Goal: Information Seeking & Learning: Learn about a topic

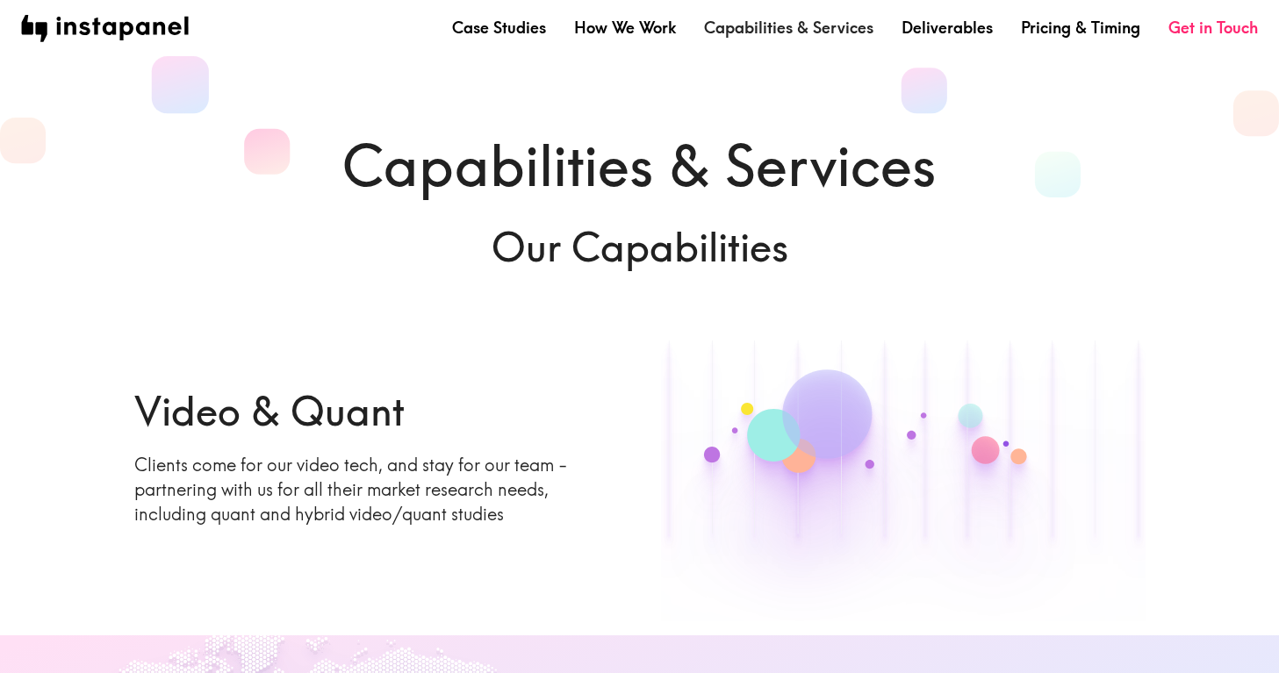
click at [785, 27] on link "Capabilities & Services" at bounding box center [788, 28] width 169 height 22
click at [1058, 20] on link "Pricing & Timing" at bounding box center [1080, 28] width 119 height 22
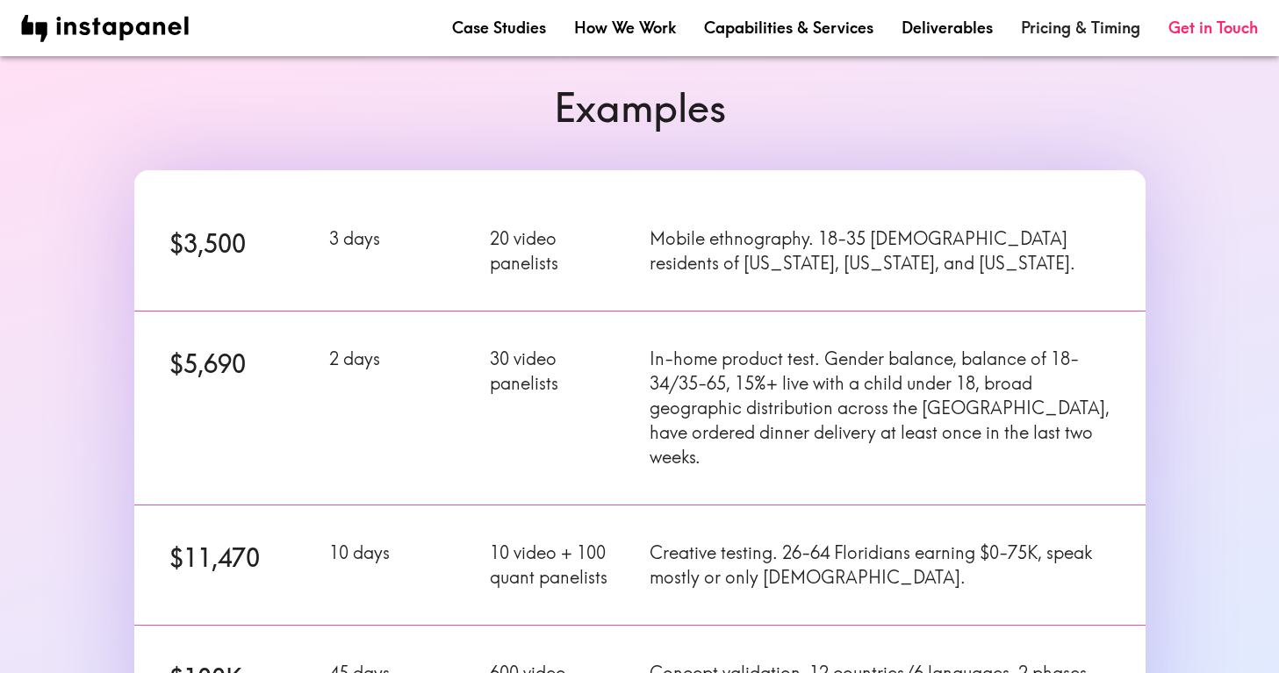
scroll to position [298, 0]
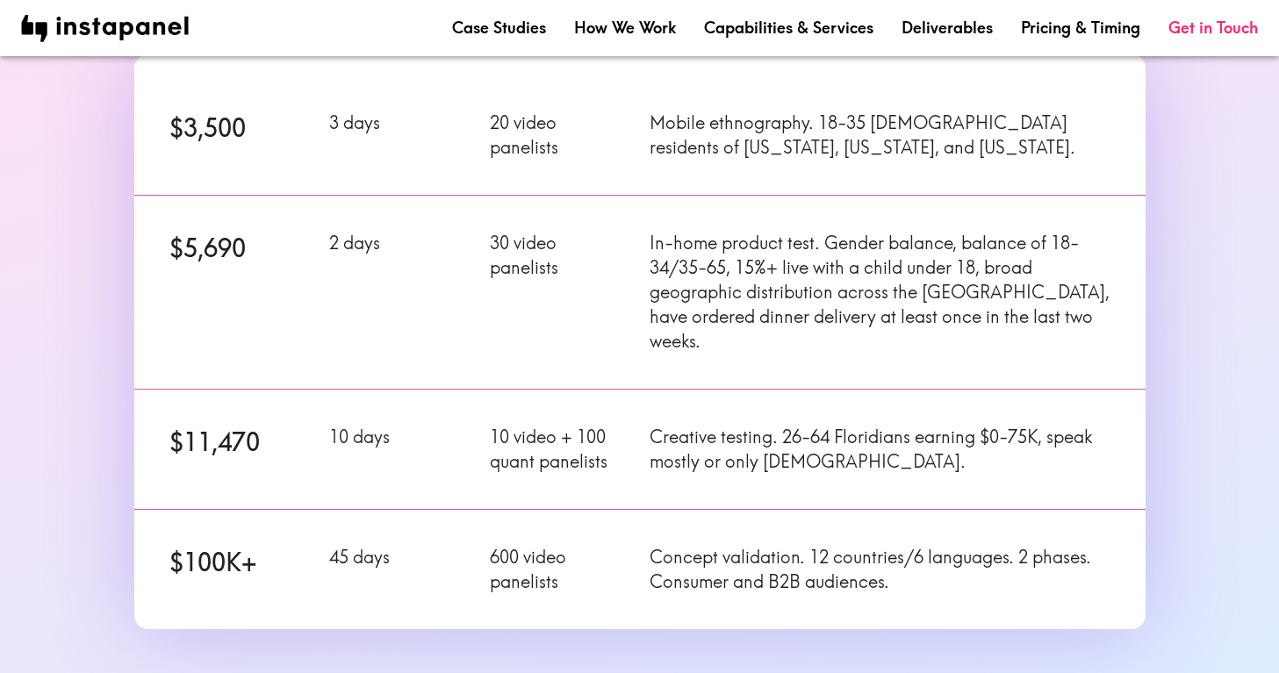
click at [89, 151] on section "Examples $3,500 3 days 20 video panelists Mobile ethnography. 18-35 [DEMOGRAPHI…" at bounding box center [639, 311] width 1279 height 750
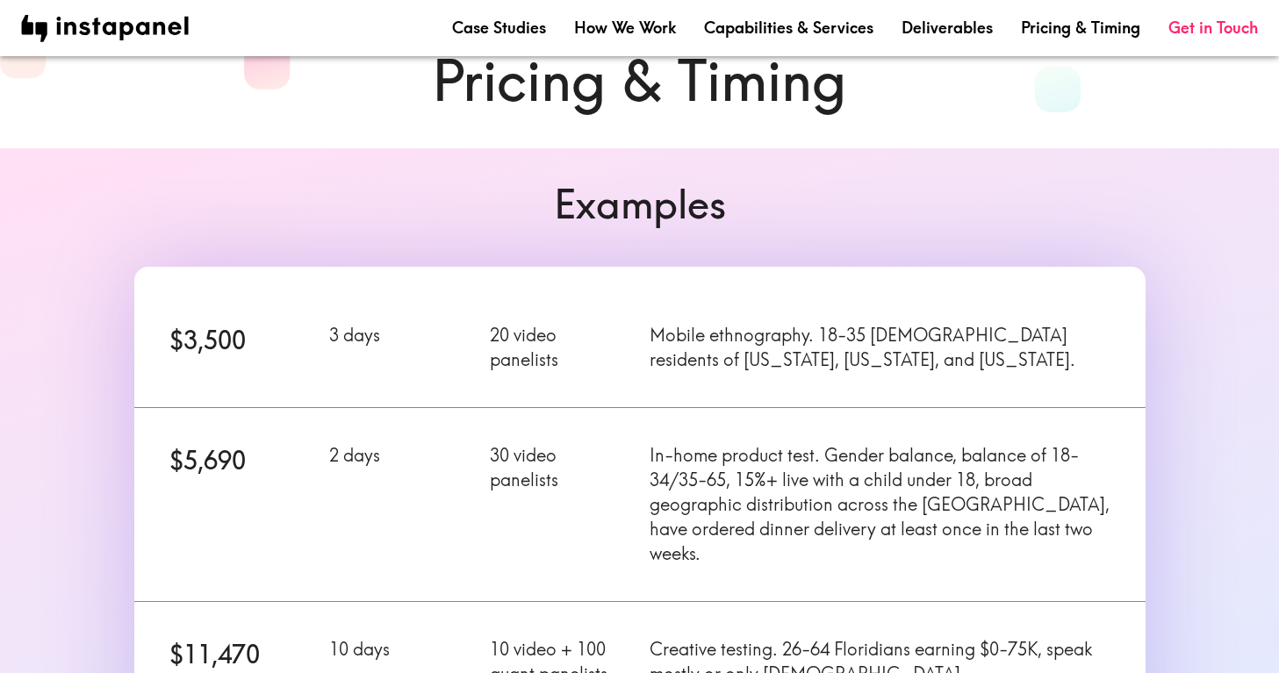
scroll to position [0, 0]
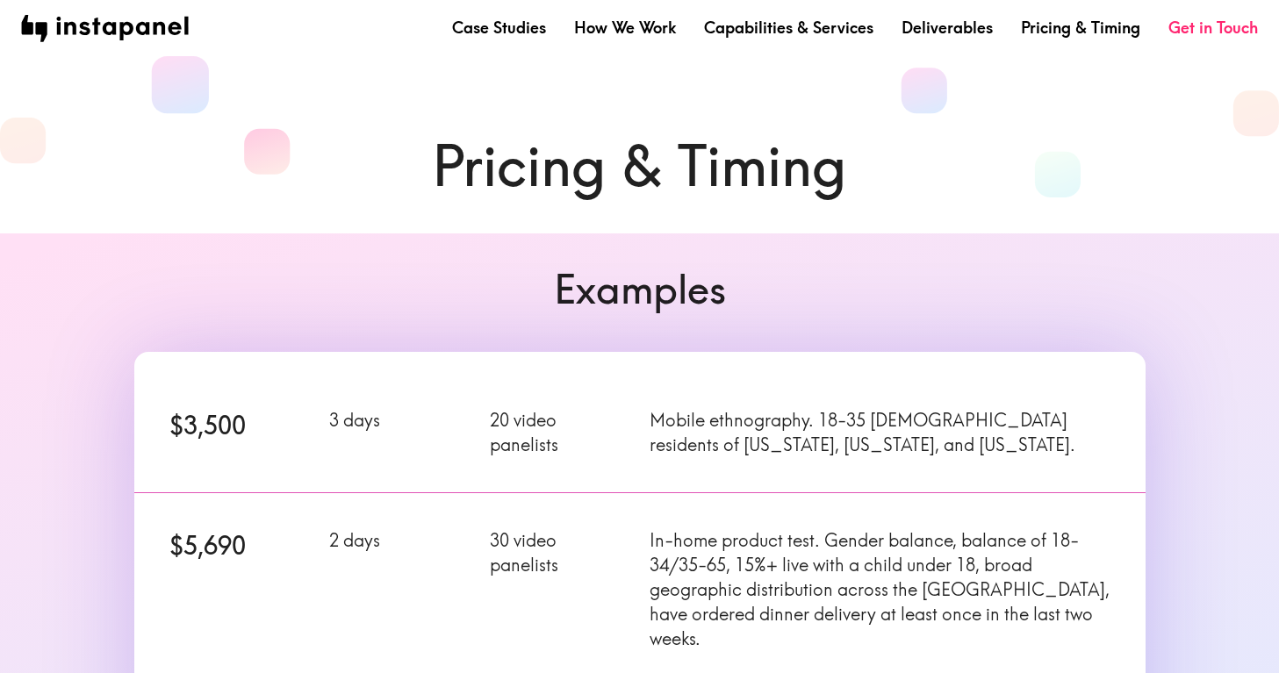
click at [922, 13] on div "Case Studies How We Work Capabilities & Services Deliverables Pricing & Timing …" at bounding box center [639, 28] width 1279 height 56
click at [633, 29] on link "How We Work" at bounding box center [625, 28] width 102 height 22
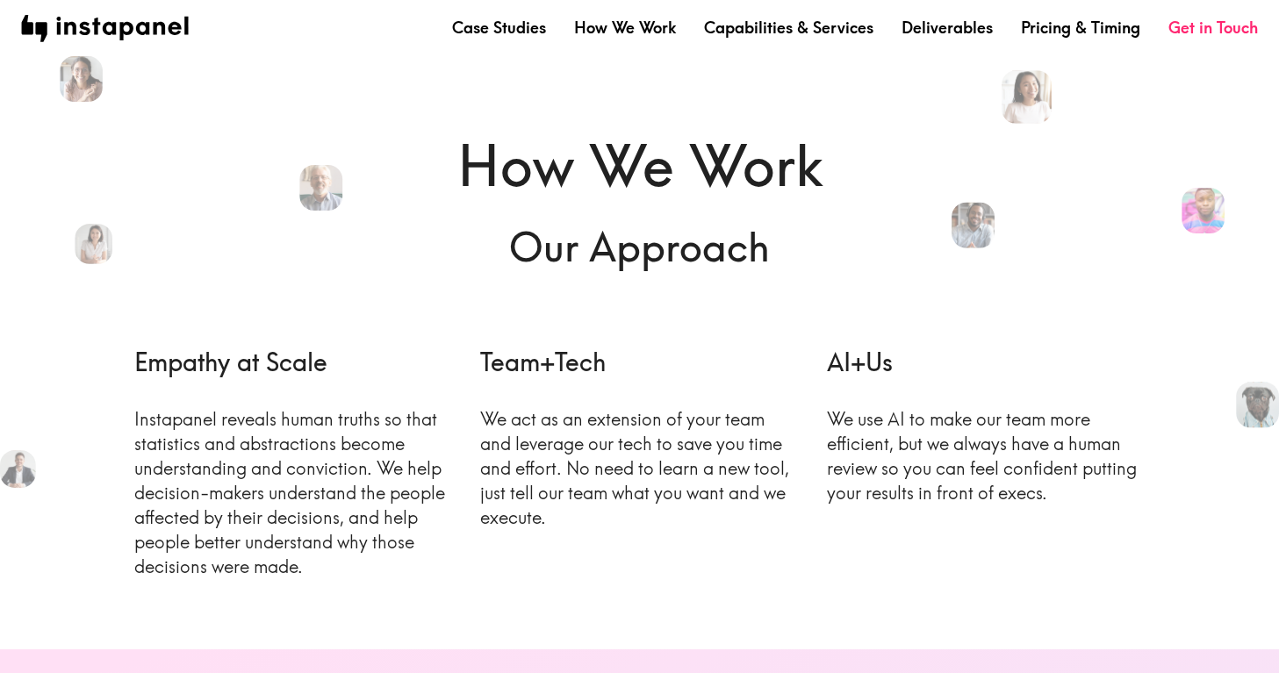
click at [554, 26] on div "Case Studies How We Work Capabilities & Services Deliverables Pricing & Timing …" at bounding box center [855, 28] width 806 height 22
click at [518, 27] on link "Case Studies" at bounding box center [499, 28] width 94 height 22
